Goal: Navigation & Orientation: Find specific page/section

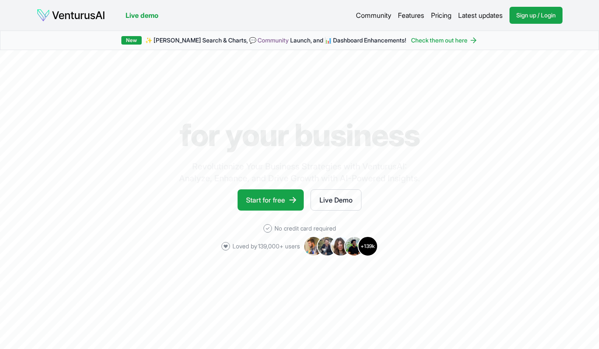
click at [56, 3] on div "Live demo Community Features Pricing Latest updates Sign up / Login Login Live …" at bounding box center [300, 15] width 594 height 31
click at [69, 13] on img at bounding box center [70, 15] width 69 height 14
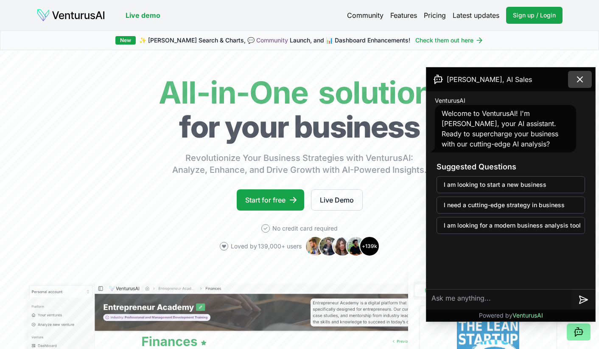
click at [578, 80] on icon at bounding box center [580, 79] width 10 height 10
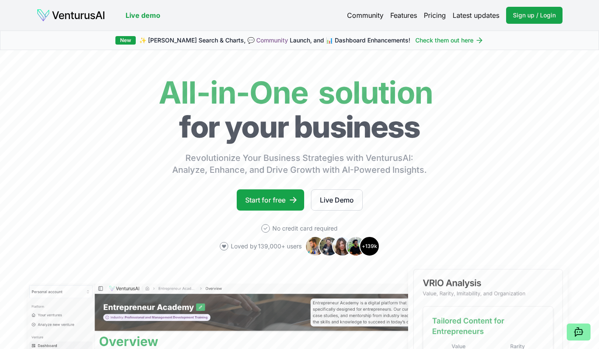
click at [406, 16] on link "Features" at bounding box center [403, 15] width 27 height 10
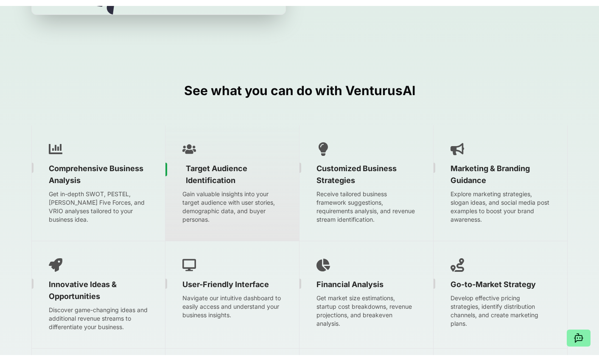
scroll to position [1139, 0]
